Goal: Check status: Check status

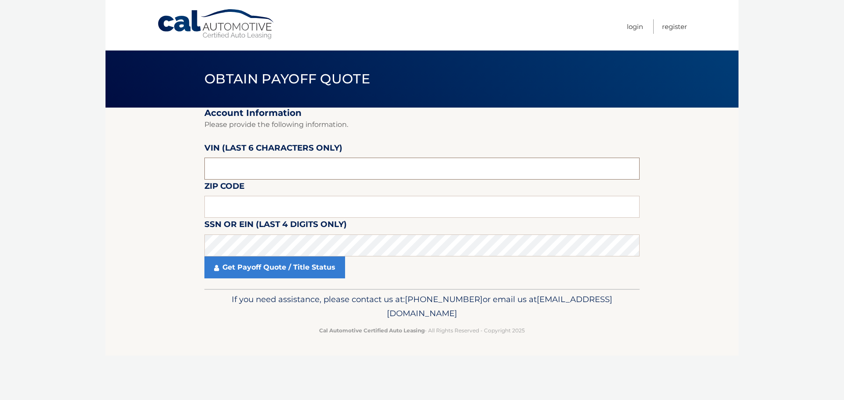
click at [240, 167] on input "text" at bounding box center [421, 169] width 435 height 22
click at [233, 162] on input "text" at bounding box center [421, 169] width 435 height 22
type input "509254"
click at [230, 206] on input "text" at bounding box center [421, 207] width 435 height 22
click at [36, 150] on body "Cal Automotive Menu Login Register Obtain Payoff Quote" at bounding box center [422, 200] width 844 height 400
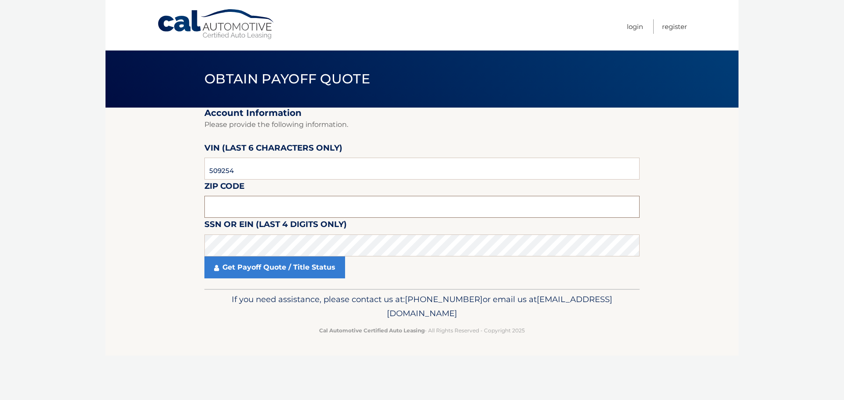
drag, startPoint x: 206, startPoint y: 208, endPoint x: 212, endPoint y: 206, distance: 6.0
click at [208, 208] on input "text" at bounding box center [421, 207] width 435 height 22
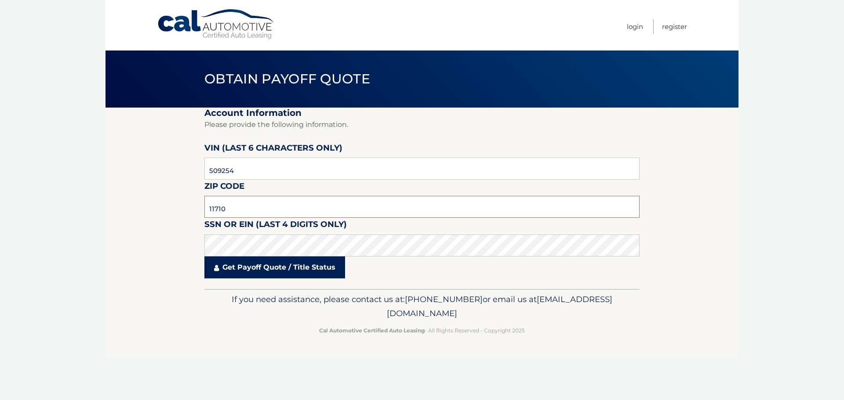
type input "11710"
click at [270, 274] on link "Get Payoff Quote / Title Status" at bounding box center [274, 268] width 141 height 22
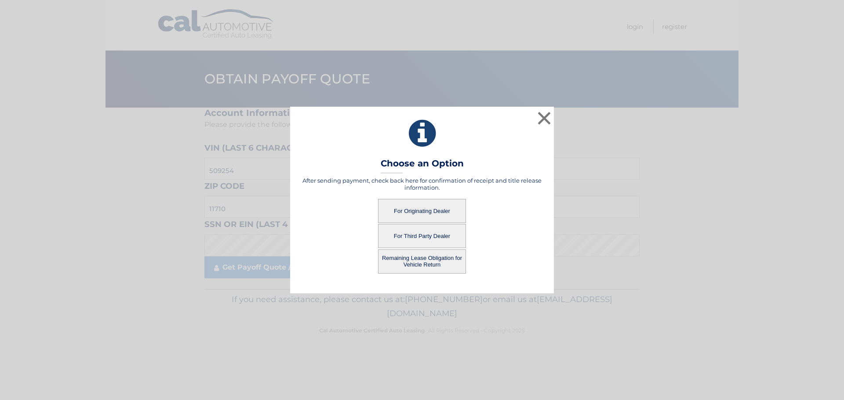
click at [407, 213] on button "For Originating Dealer" at bounding box center [422, 211] width 88 height 24
click at [417, 211] on button "For Originating Dealer" at bounding box center [422, 211] width 88 height 24
